Goal: Task Accomplishment & Management: Use online tool/utility

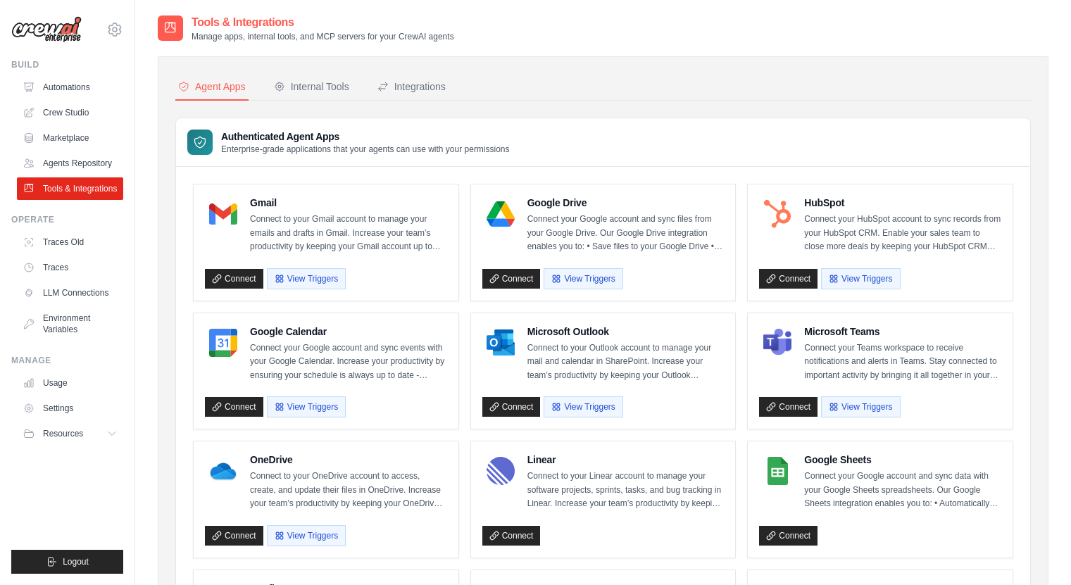
click at [334, 87] on div "Internal Tools" at bounding box center [311, 87] width 75 height 14
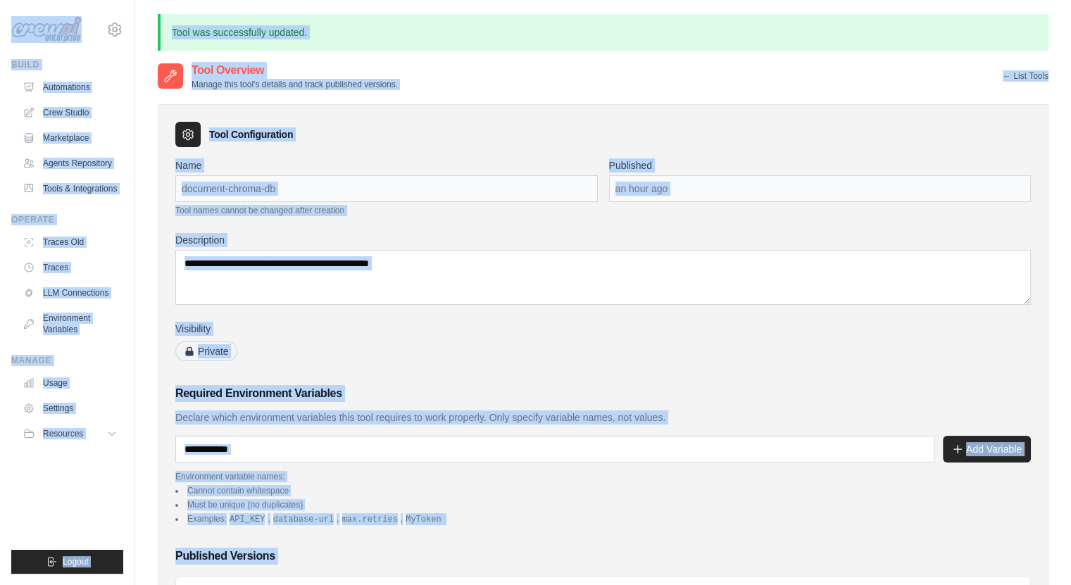
click at [617, 198] on div "an hour ago" at bounding box center [820, 188] width 423 height 27
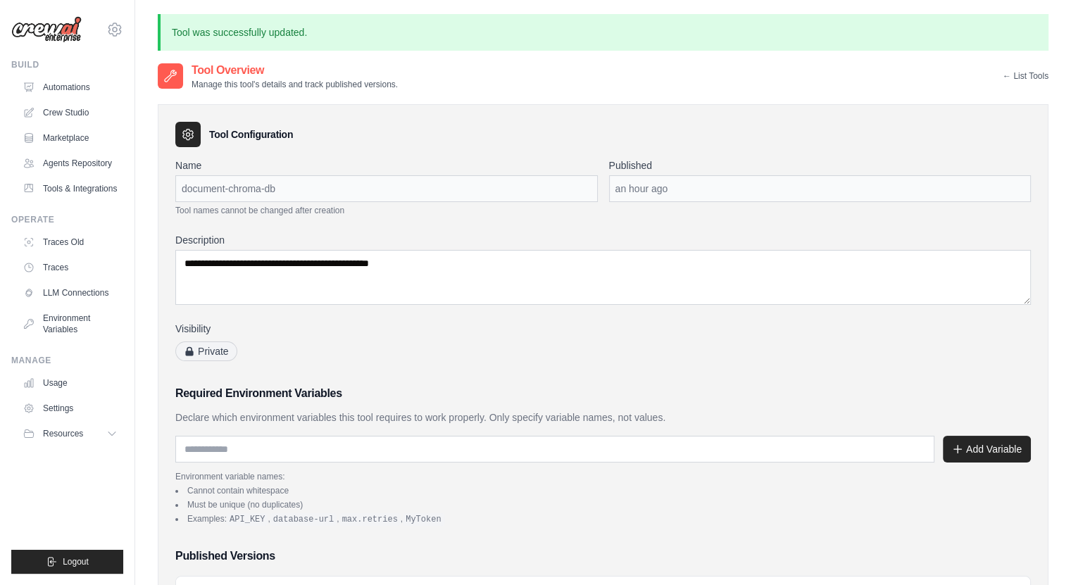
click at [208, 354] on span "Private" at bounding box center [206, 352] width 62 height 20
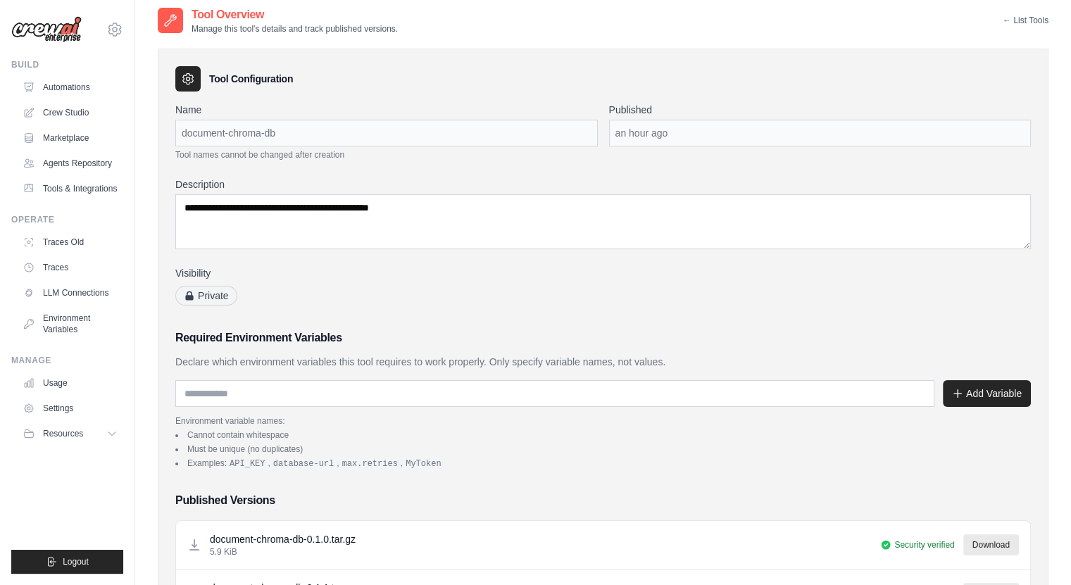
click at [204, 296] on span "Private" at bounding box center [206, 296] width 62 height 20
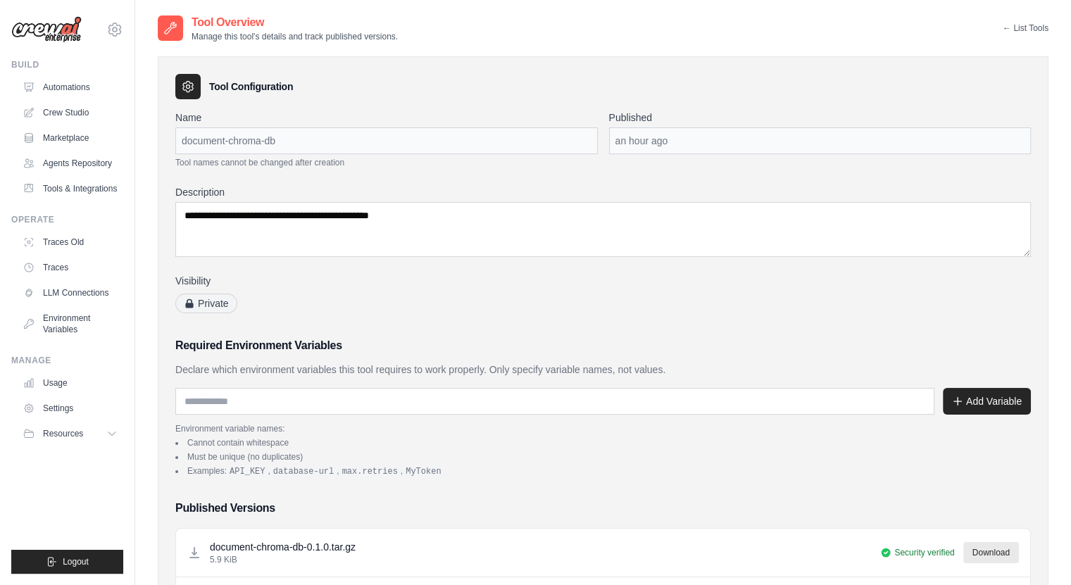
click at [1020, 24] on link "← List Tools" at bounding box center [1026, 28] width 46 height 11
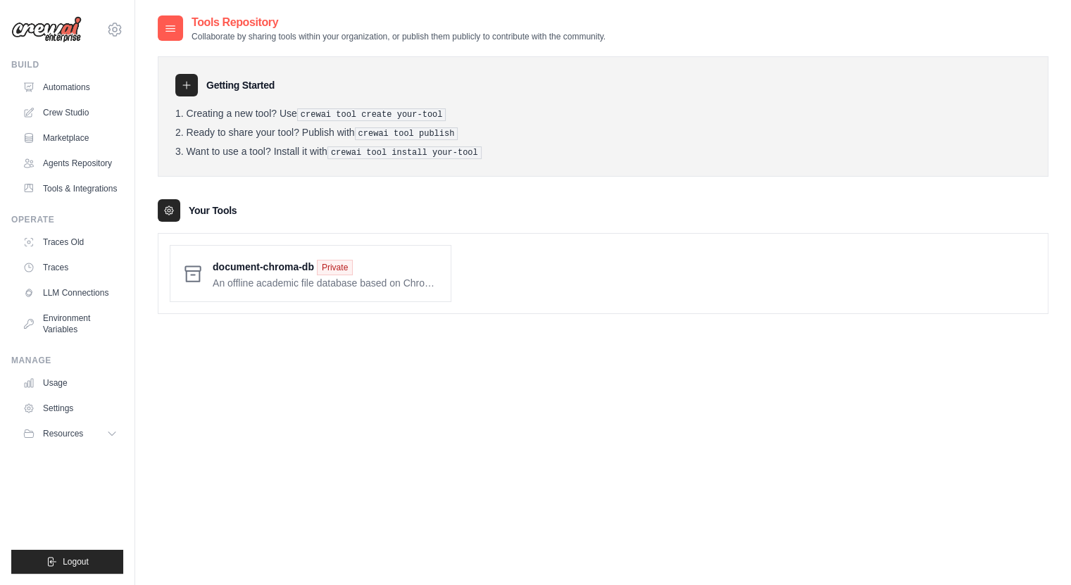
click at [1018, 32] on div "Tools Repository Collaborate by sharing tools within your organization, or publ…" at bounding box center [603, 28] width 891 height 28
click at [361, 278] on span at bounding box center [326, 273] width 227 height 33
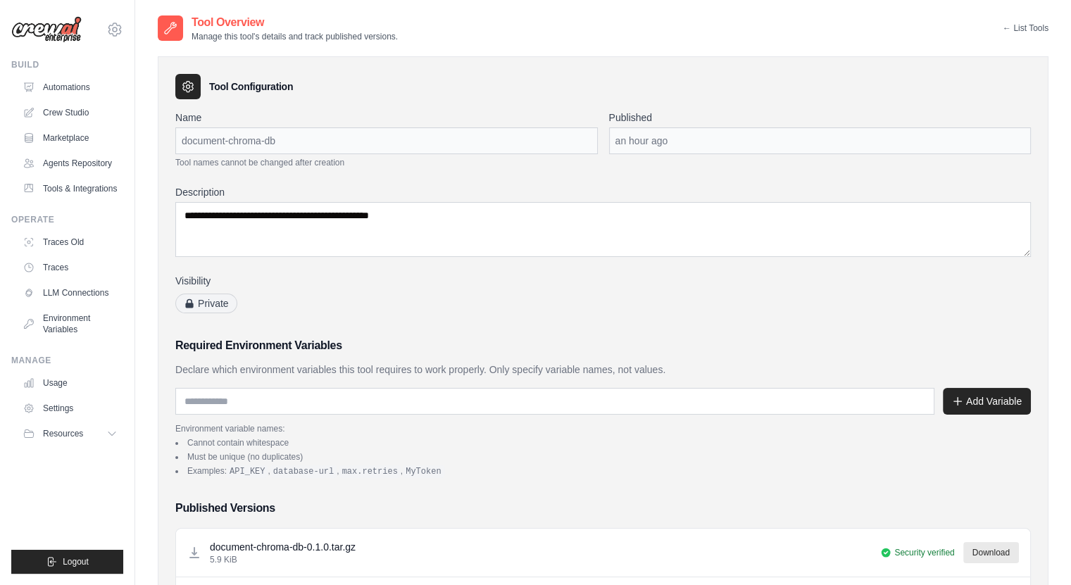
click at [209, 307] on span "Private" at bounding box center [206, 304] width 62 height 20
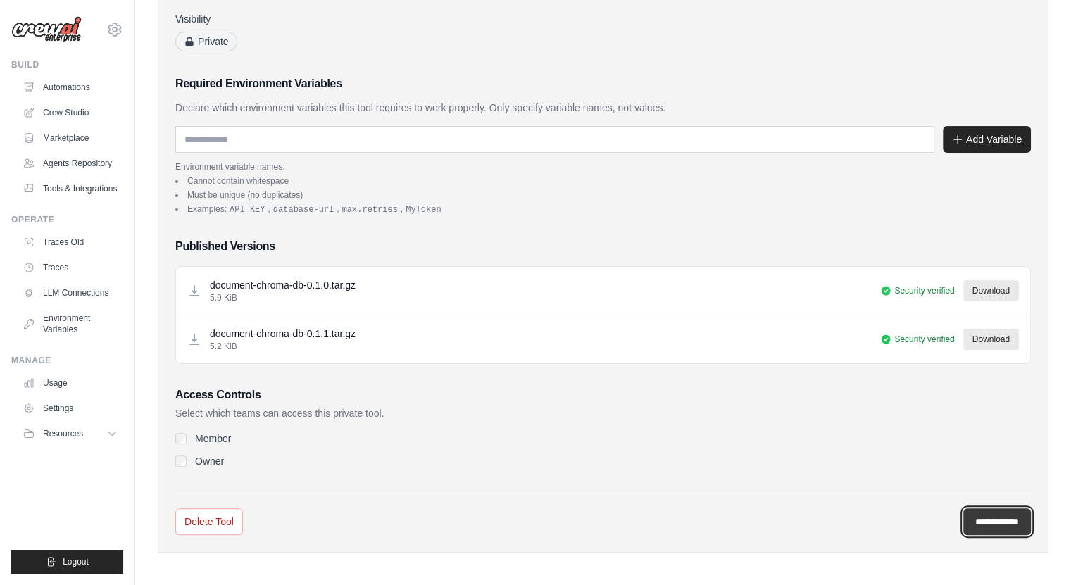
click at [970, 522] on input "**********" at bounding box center [998, 522] width 68 height 27
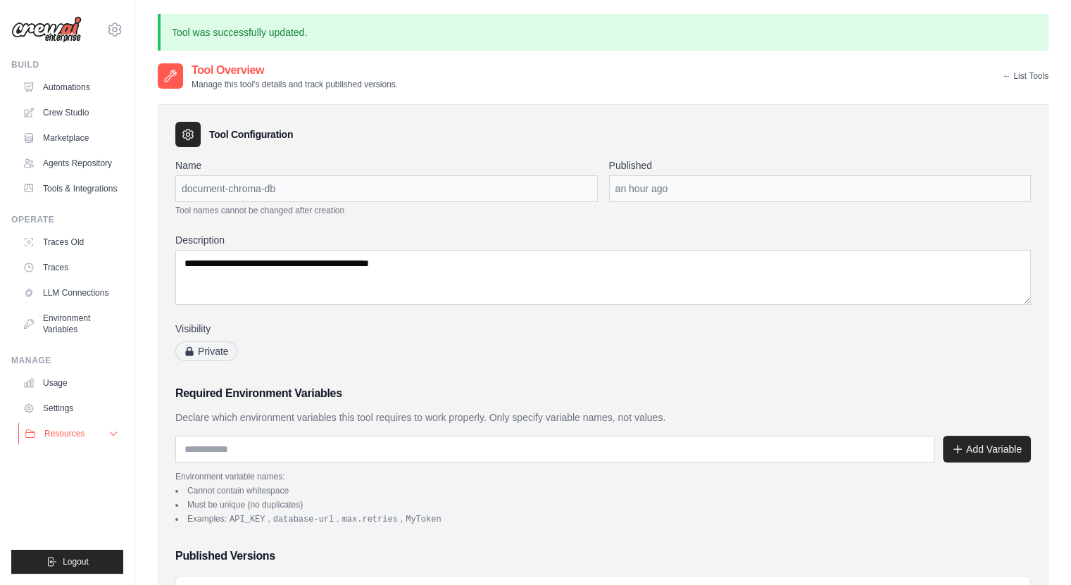
click at [98, 444] on button "Resources" at bounding box center [71, 434] width 106 height 23
click at [103, 445] on button "Resources" at bounding box center [71, 434] width 106 height 23
